Goal: Find contact information: Find contact information

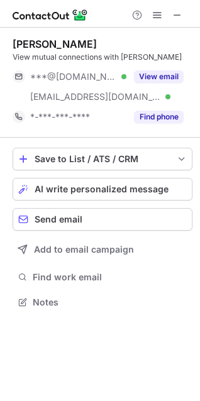
scroll to position [294, 200]
click at [174, 16] on span at bounding box center [177, 15] width 10 height 10
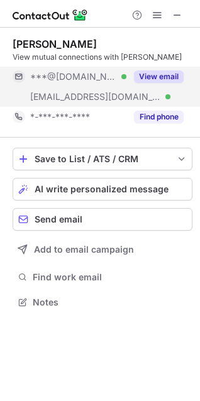
click at [159, 70] on div "View email" at bounding box center [154, 77] width 57 height 20
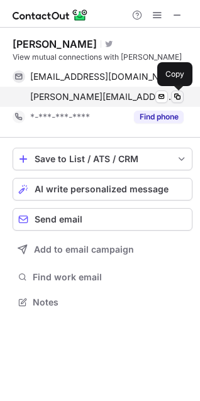
click at [177, 99] on span at bounding box center [177, 97] width 10 height 10
